Goal: Task Accomplishment & Management: Manage account settings

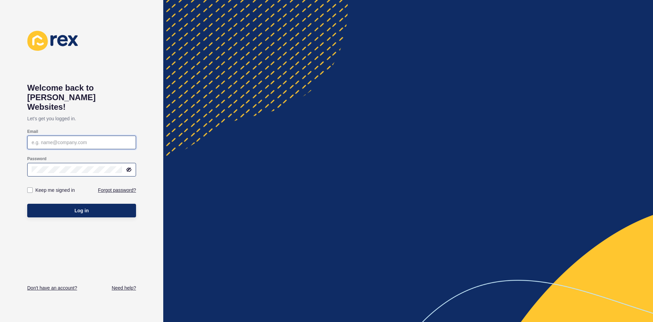
type input "[EMAIL_ADDRESS][DOMAIN_NAME]"
click at [132, 163] on div at bounding box center [81, 170] width 109 height 14
click at [130, 168] on icon at bounding box center [129, 169] width 4 height 3
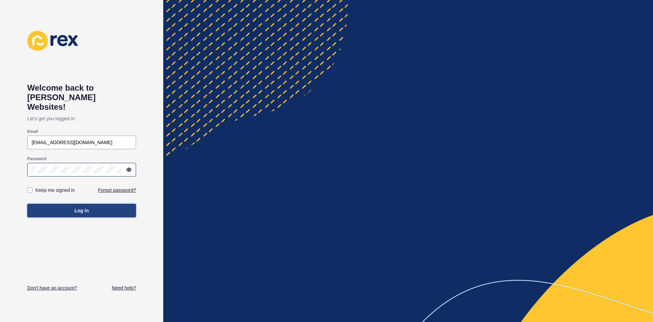
click at [108, 203] on button "Log in" at bounding box center [81, 210] width 109 height 14
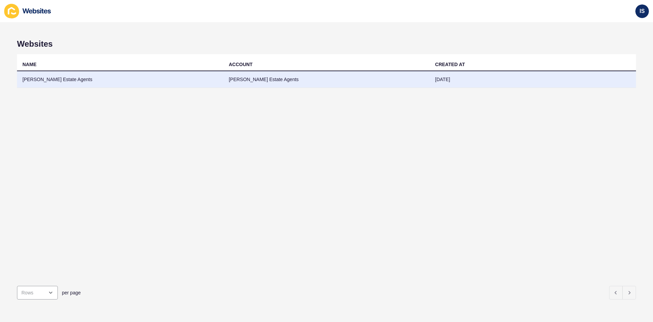
click at [54, 77] on td "[PERSON_NAME] Estate Agents" at bounding box center [120, 79] width 207 height 17
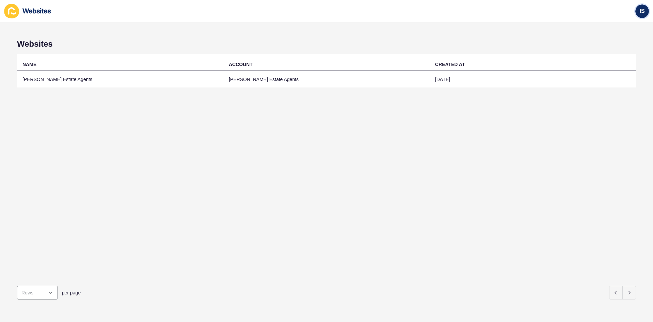
click at [639, 6] on div "IS" at bounding box center [643, 11] width 14 height 14
click at [628, 54] on link "Logout" at bounding box center [631, 56] width 59 height 15
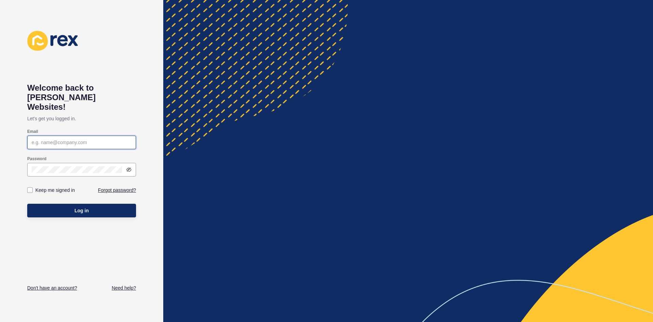
type input "[EMAIL_ADDRESS][DOMAIN_NAME]"
click at [129, 163] on div at bounding box center [81, 170] width 109 height 14
click at [131, 167] on icon at bounding box center [128, 169] width 5 height 5
click at [135, 163] on div at bounding box center [81, 170] width 109 height 14
click at [126, 167] on icon at bounding box center [128, 169] width 5 height 5
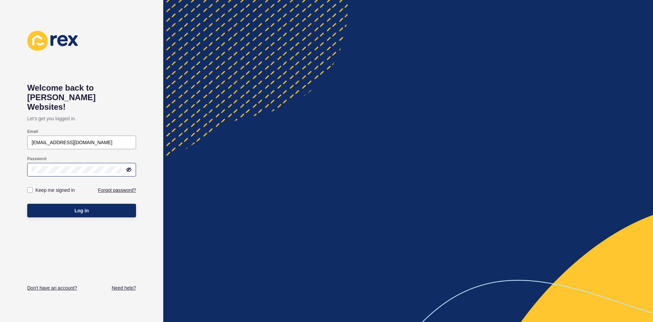
click at [130, 163] on div at bounding box center [81, 170] width 109 height 14
click at [127, 168] on icon at bounding box center [128, 169] width 3 height 3
click at [114, 210] on div "Log in" at bounding box center [81, 210] width 109 height 20
click at [113, 203] on button "Log in" at bounding box center [81, 210] width 109 height 14
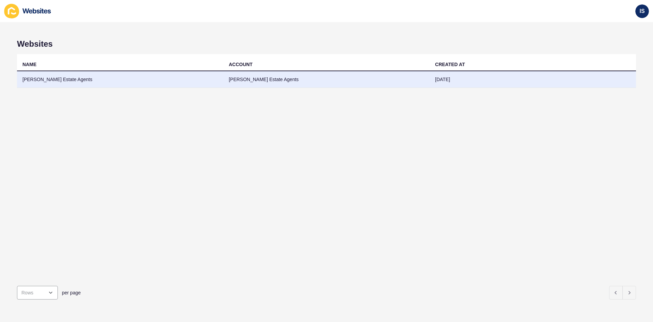
click at [56, 76] on td "[PERSON_NAME] Estate Agents" at bounding box center [120, 79] width 207 height 17
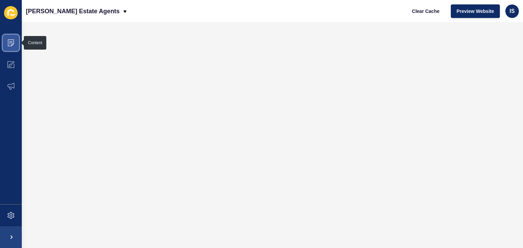
drag, startPoint x: 4, startPoint y: 53, endPoint x: 9, endPoint y: 45, distance: 9.6
click at [5, 51] on span at bounding box center [11, 43] width 22 height 22
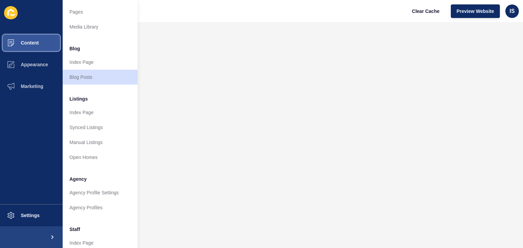
scroll to position [87, 0]
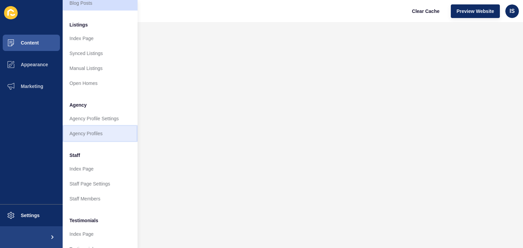
click at [96, 131] on link "Agency Profiles" at bounding box center [100, 133] width 75 height 15
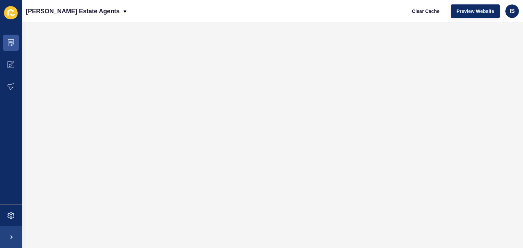
click at [520, 8] on div "Clear Cache Preview Website IS" at bounding box center [462, 11] width 118 height 19
